Goal: Transaction & Acquisition: Purchase product/service

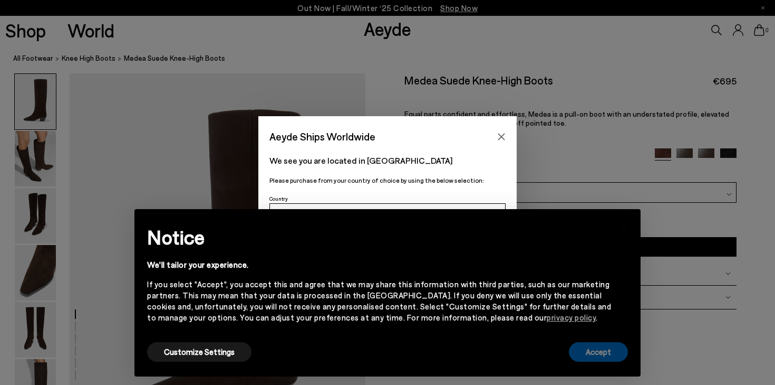
click at [603, 351] on button "Accept" at bounding box center [598, 352] width 59 height 20
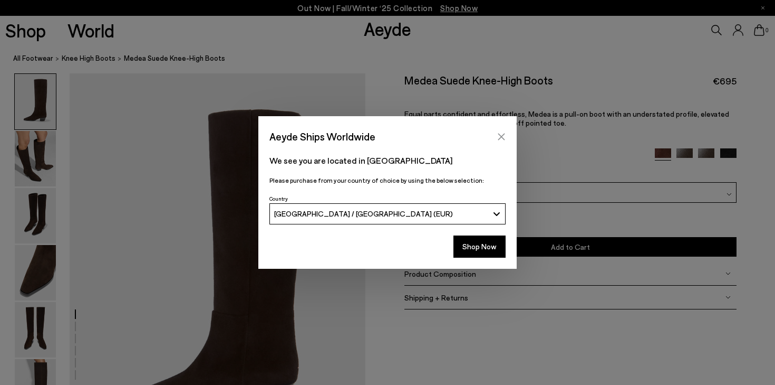
click at [503, 132] on icon "Close" at bounding box center [501, 136] width 8 height 8
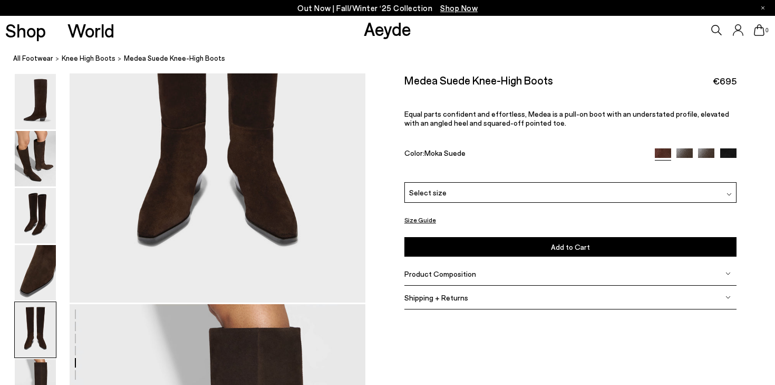
scroll to position [1832, 0]
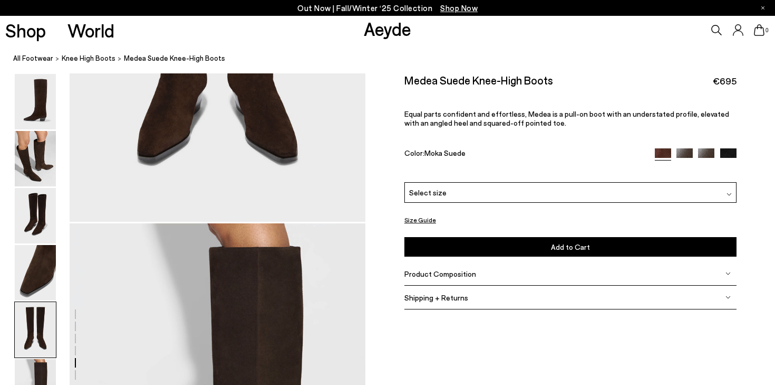
click at [685, 151] on img at bounding box center [685, 156] width 16 height 16
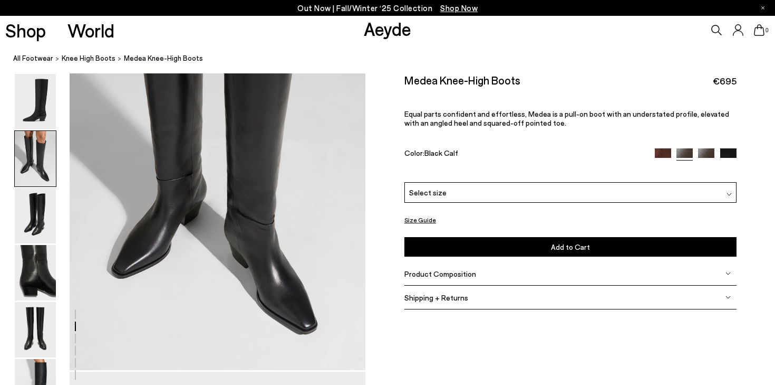
scroll to position [496, 0]
click at [714, 150] on img at bounding box center [706, 156] width 16 height 16
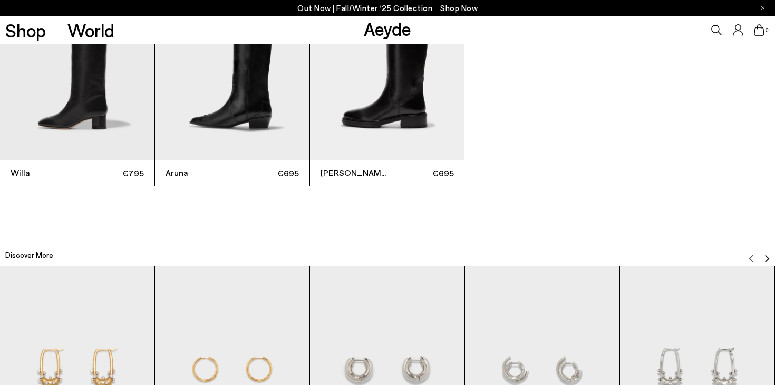
scroll to position [2482, 0]
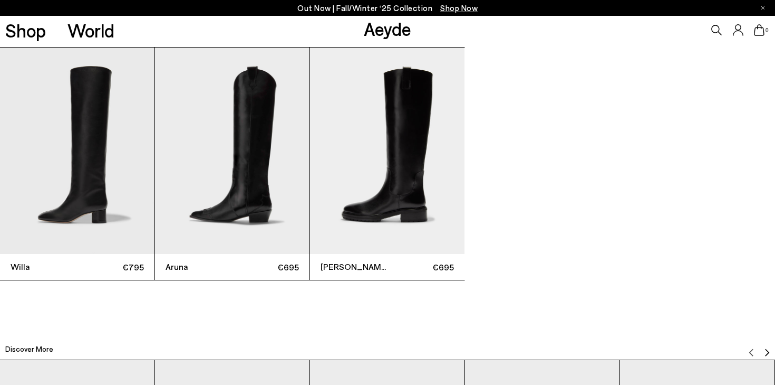
click at [246, 186] on img "2 / 3" at bounding box center [232, 150] width 155 height 206
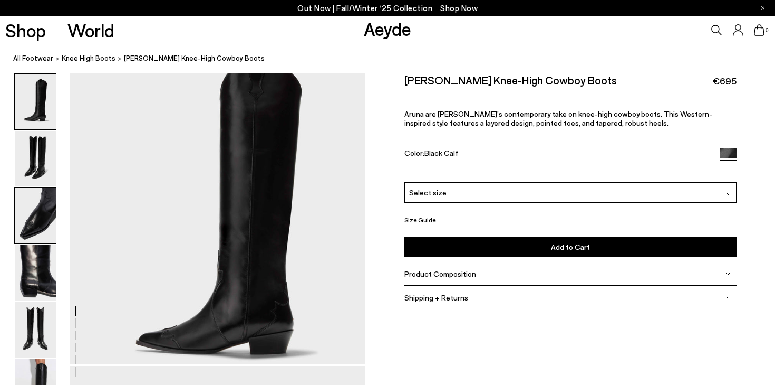
click at [50, 218] on img at bounding box center [35, 215] width 41 height 55
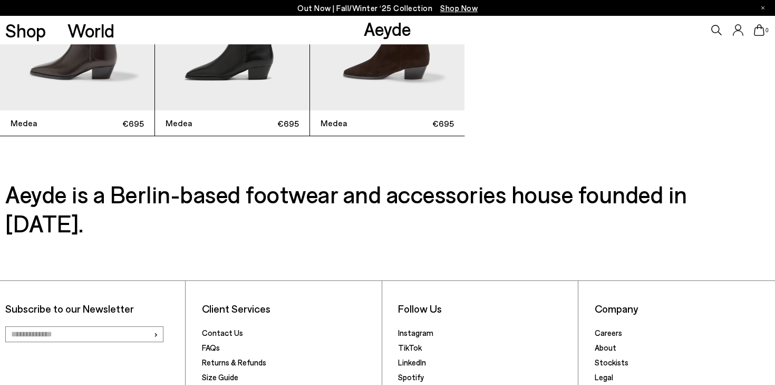
scroll to position [3244, 0]
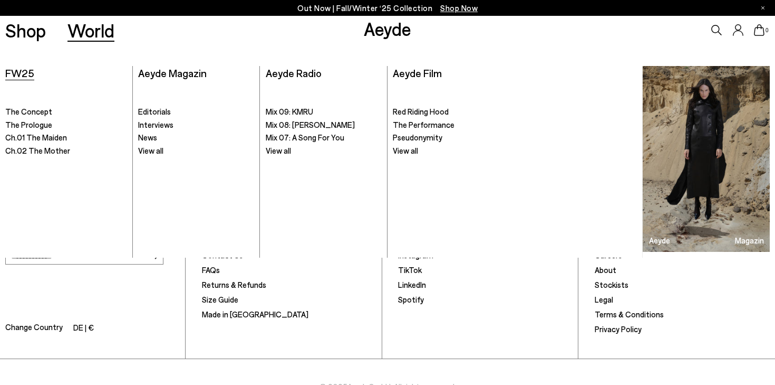
click at [23, 77] on span "FW25" at bounding box center [19, 72] width 29 height 13
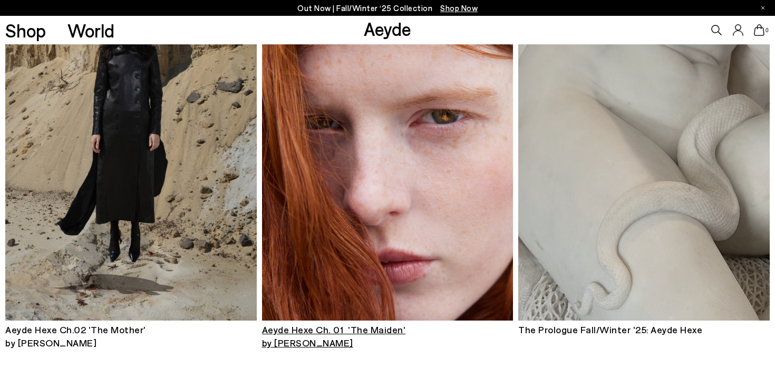
scroll to position [325, 0]
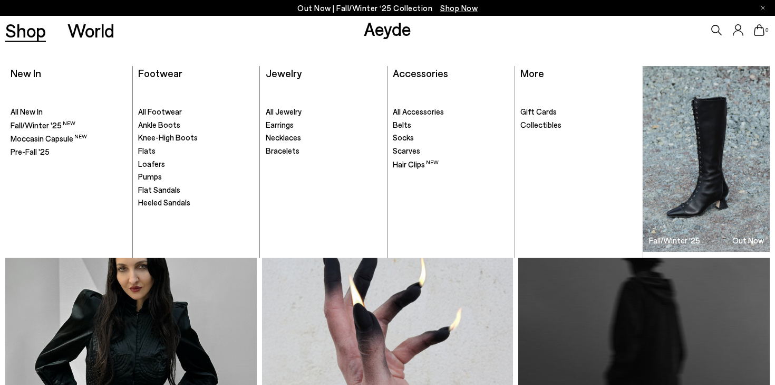
click at [23, 42] on div "Shop World" at bounding box center [57, 30] width 114 height 28
click at [26, 30] on link "Shop" at bounding box center [25, 30] width 41 height 18
